Goal: Task Accomplishment & Management: Manage account settings

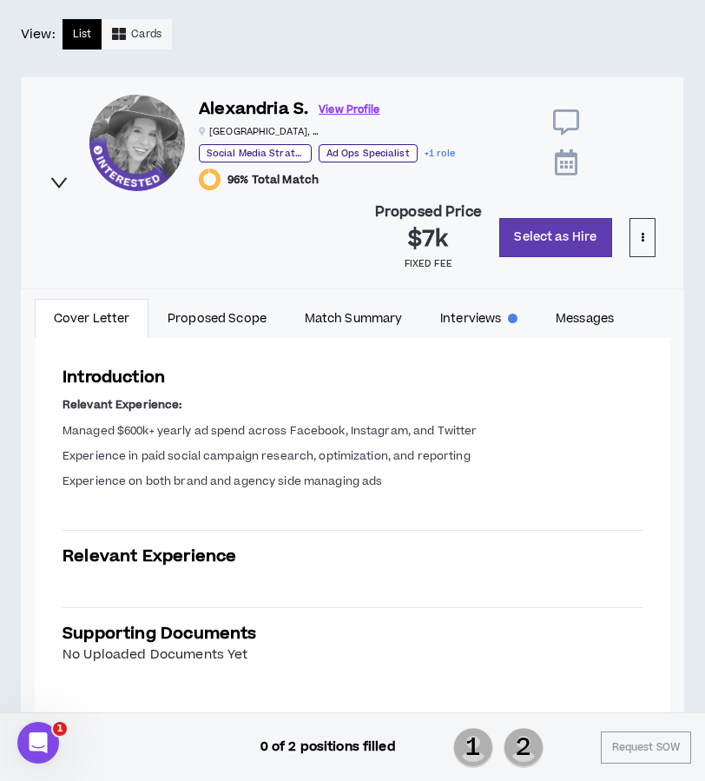
click at [338, 33] on div "View: List Cards" at bounding box center [353, 34] width 664 height 30
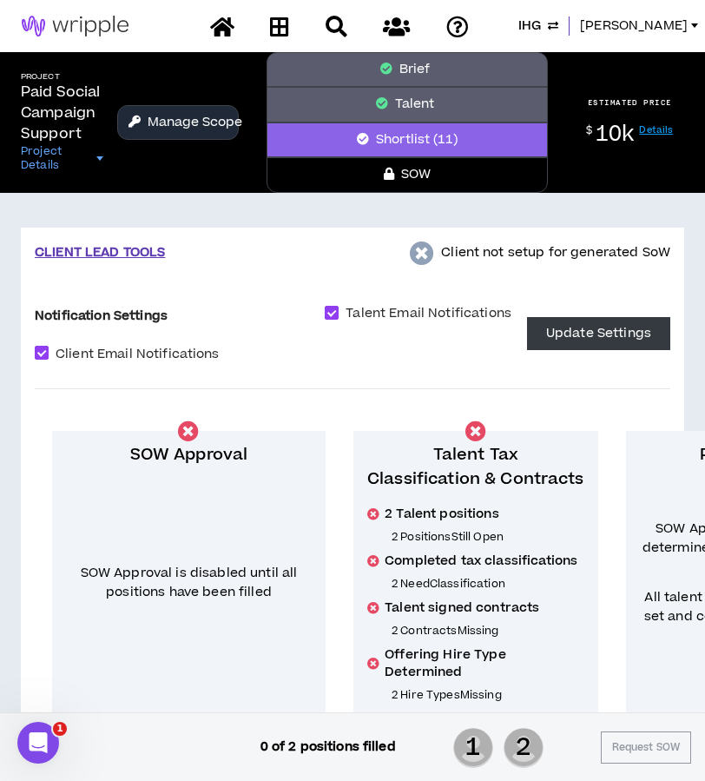
click at [274, 241] on div "CLIENT LEAD TOOLS Client not setup for generated SoW" at bounding box center [353, 253] width 636 height 24
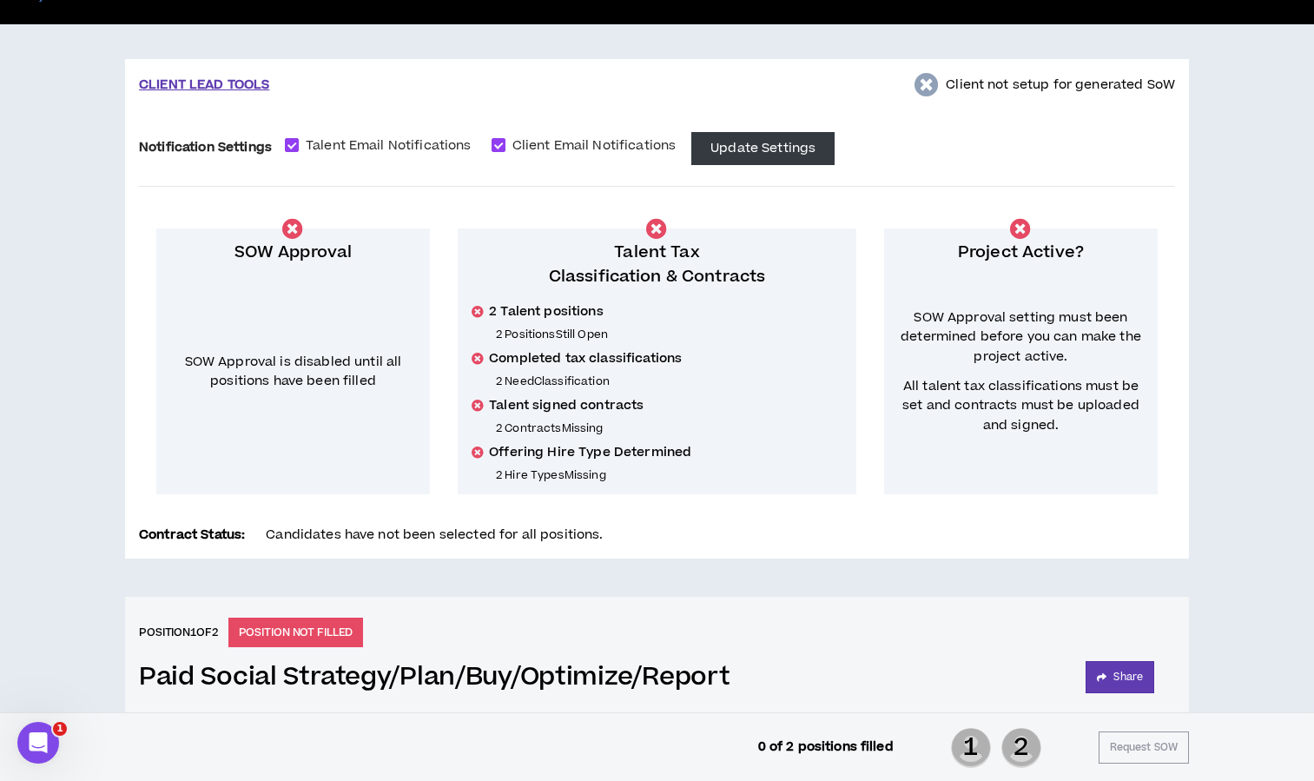
scroll to position [26, 0]
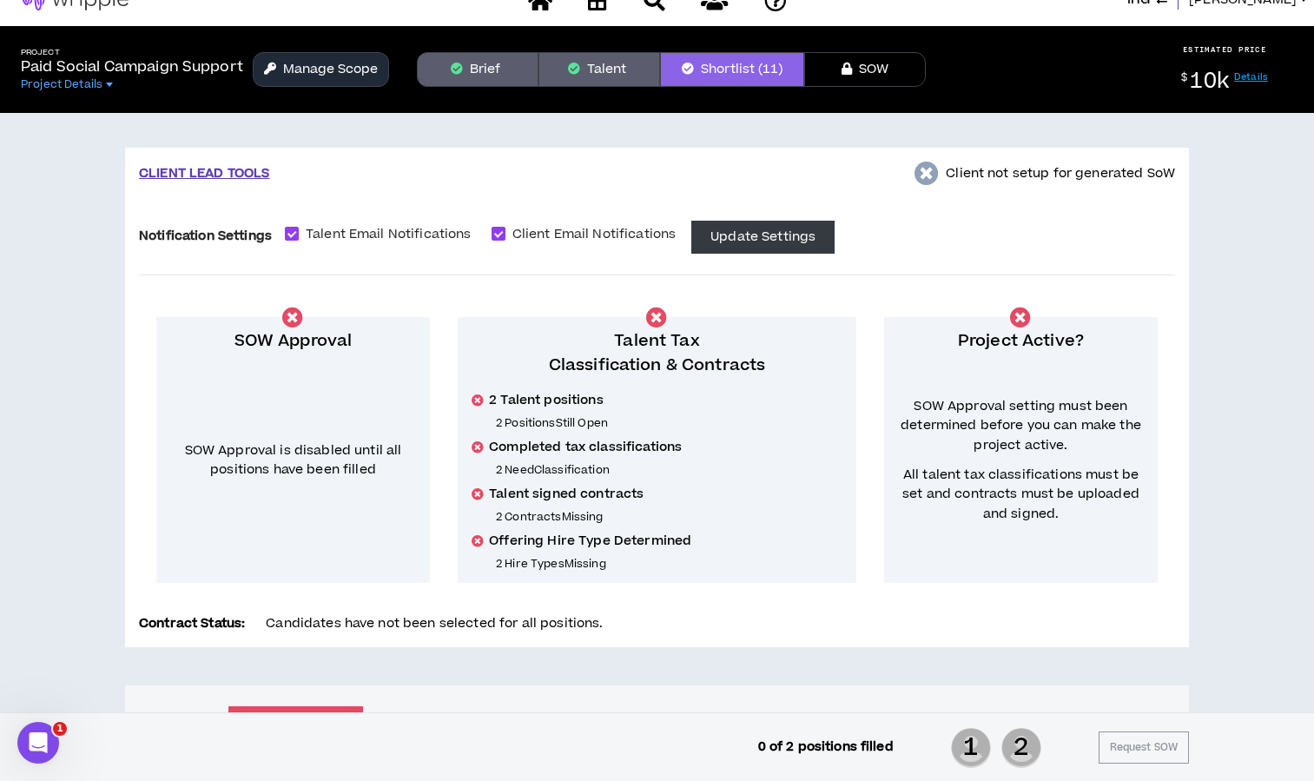
click at [309, 83] on button "Manage Scope" at bounding box center [321, 69] width 136 height 35
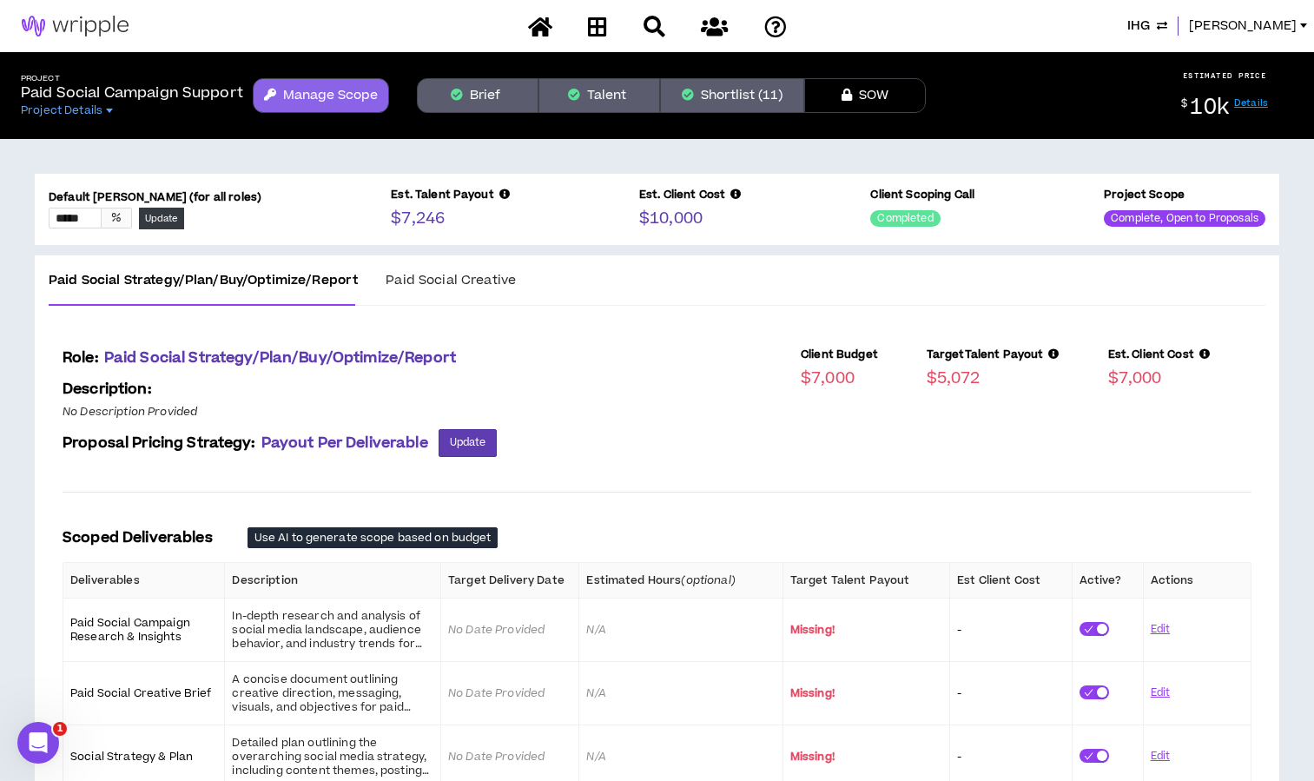
click at [479, 278] on span "Paid Social Creative" at bounding box center [451, 280] width 130 height 18
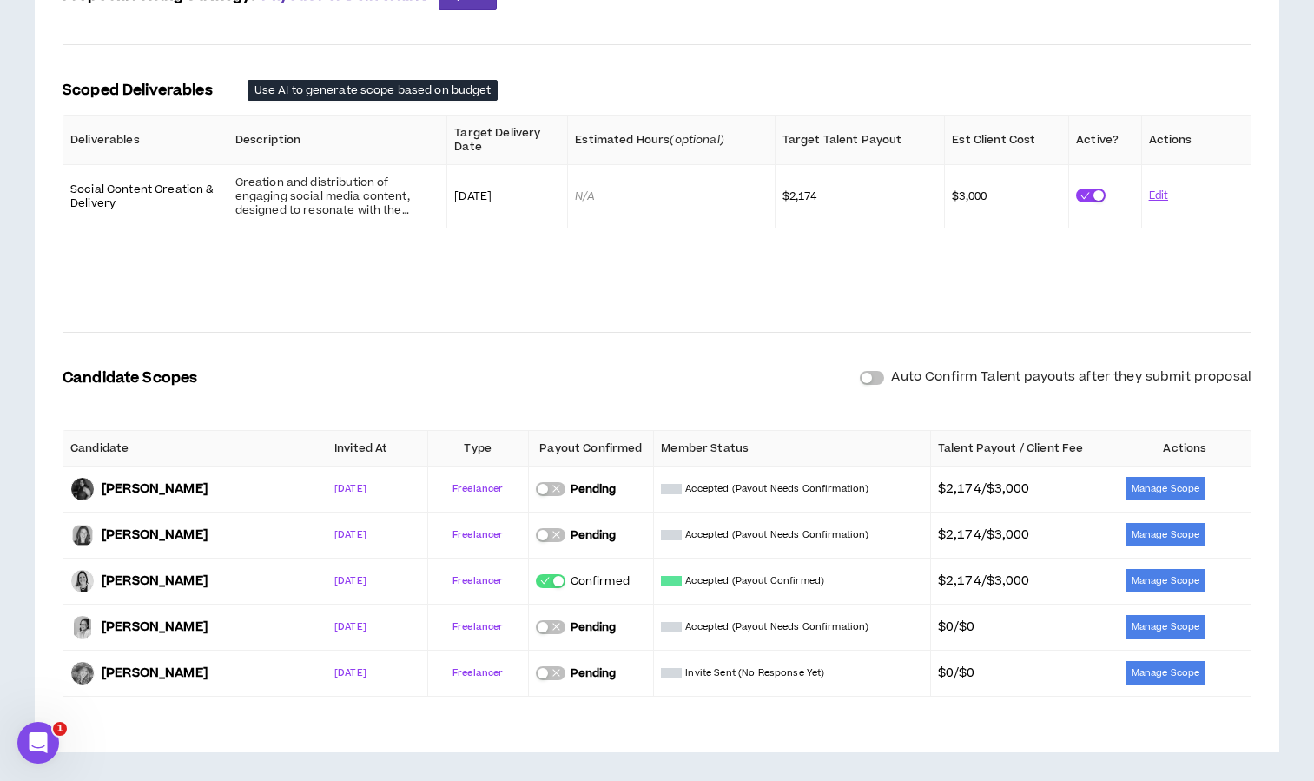
scroll to position [453, 0]
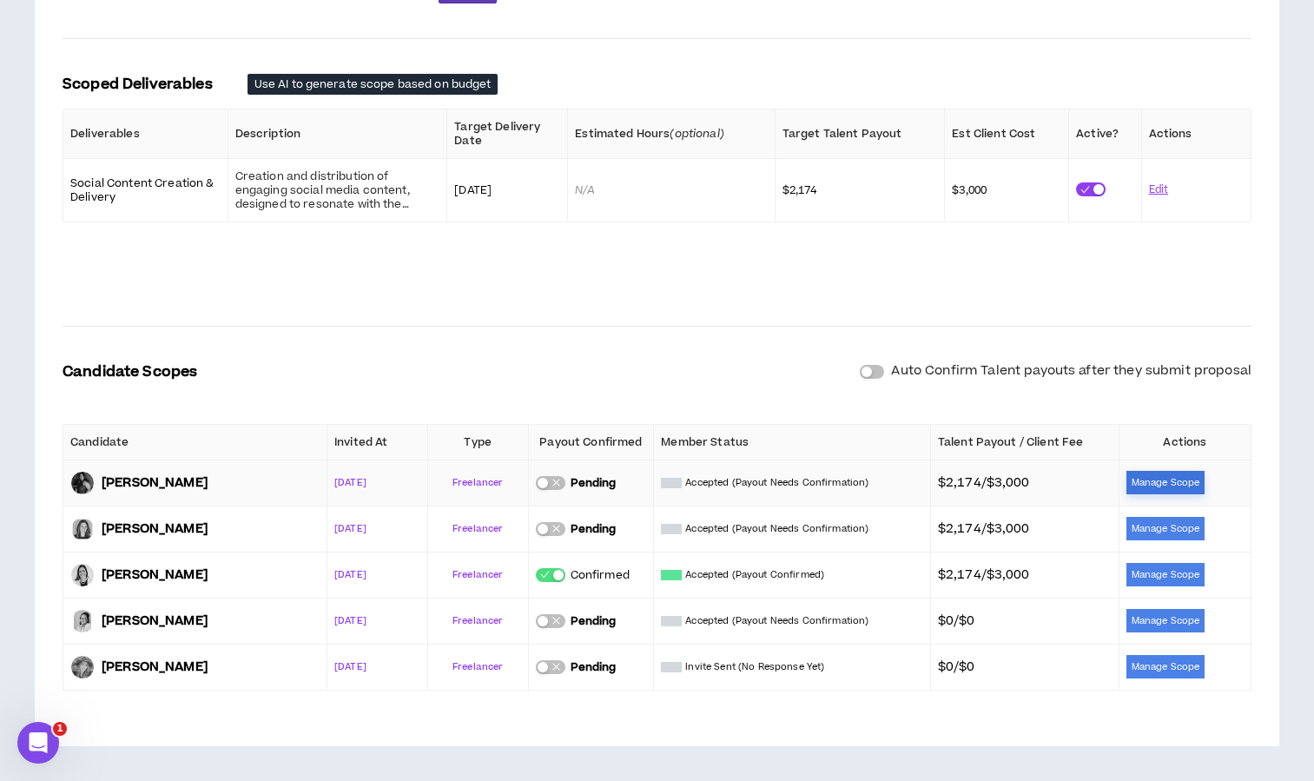
click at [704, 485] on button "Manage Scope" at bounding box center [1166, 482] width 78 height 23
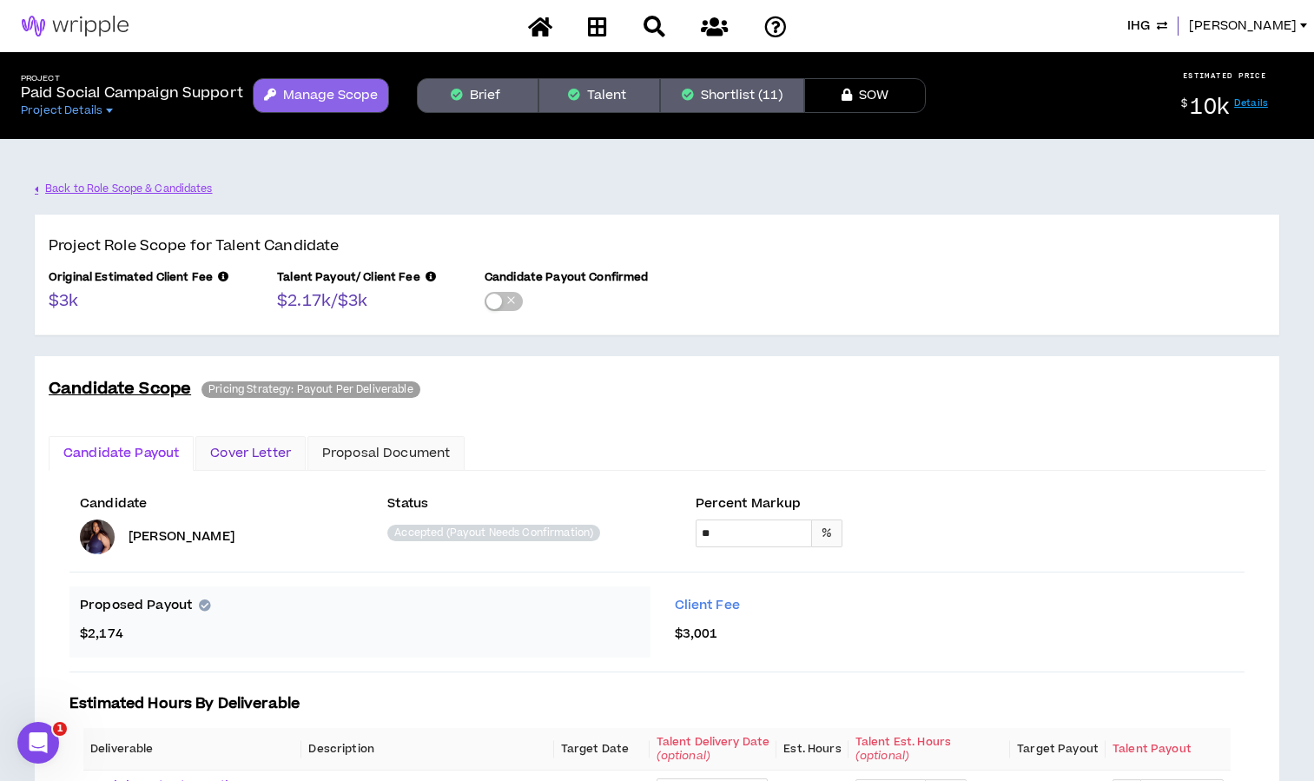
click at [245, 450] on div "Cover Letter" at bounding box center [250, 453] width 81 height 19
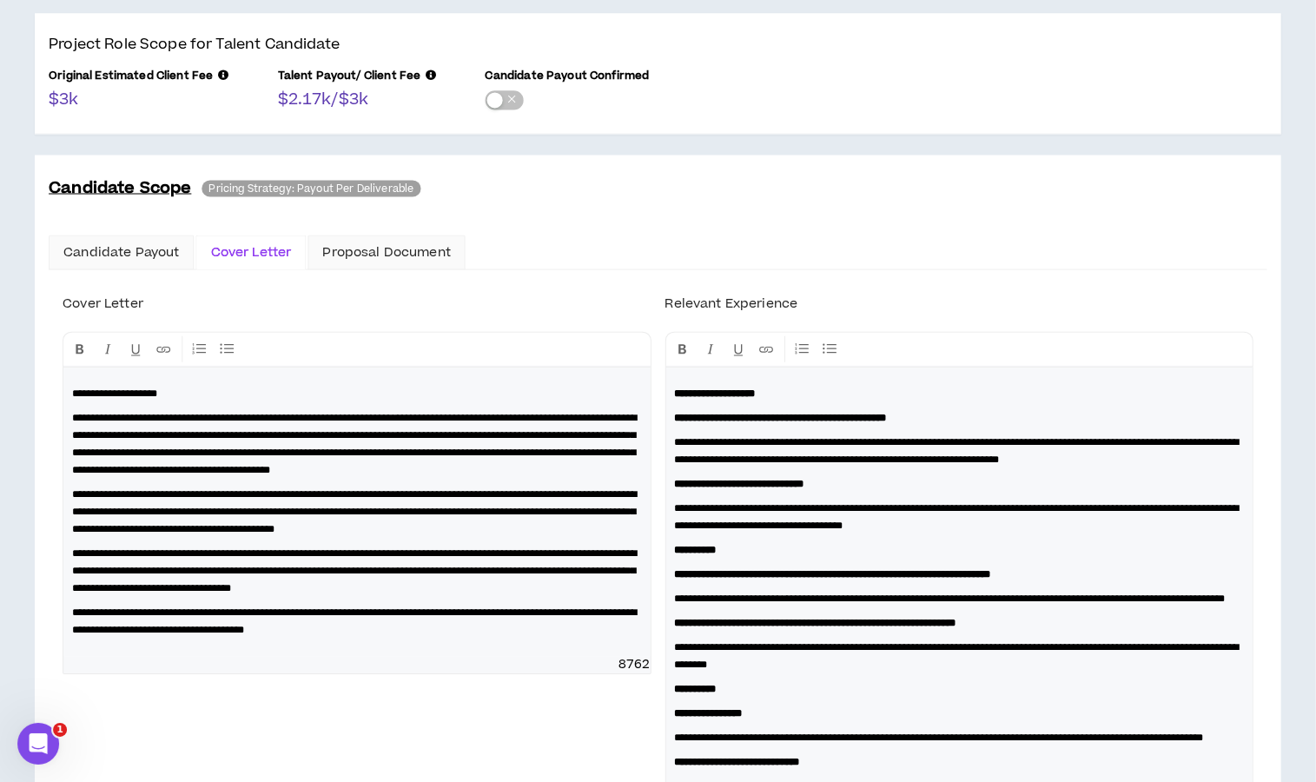
scroll to position [186, 0]
